Goal: Navigation & Orientation: Find specific page/section

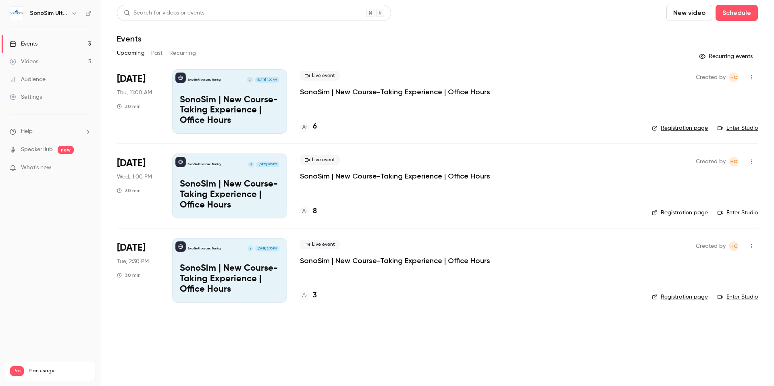
click at [733, 129] on link "Enter Studio" at bounding box center [738, 128] width 40 height 8
click at [753, 73] on button "button" at bounding box center [751, 77] width 13 height 13
click at [753, 73] on div at bounding box center [387, 193] width 774 height 386
